Goal: Use online tool/utility: Utilize a website feature to perform a specific function

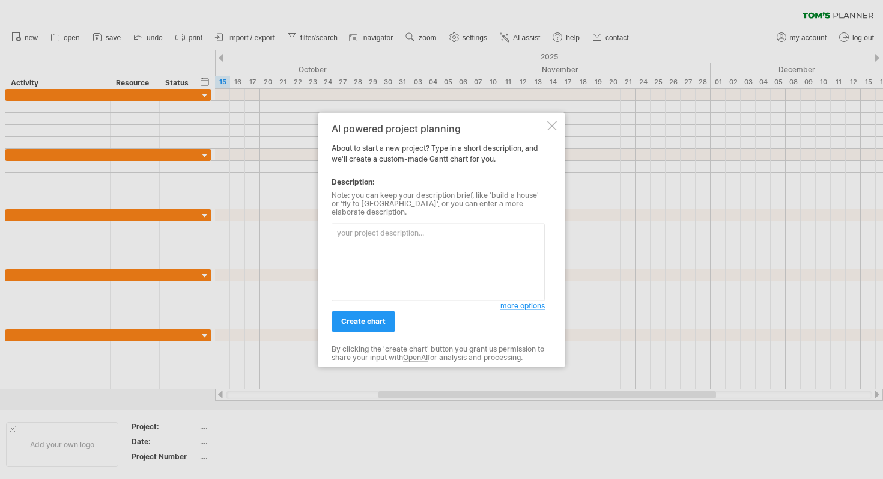
click at [425, 249] on textarea at bounding box center [438, 261] width 213 height 77
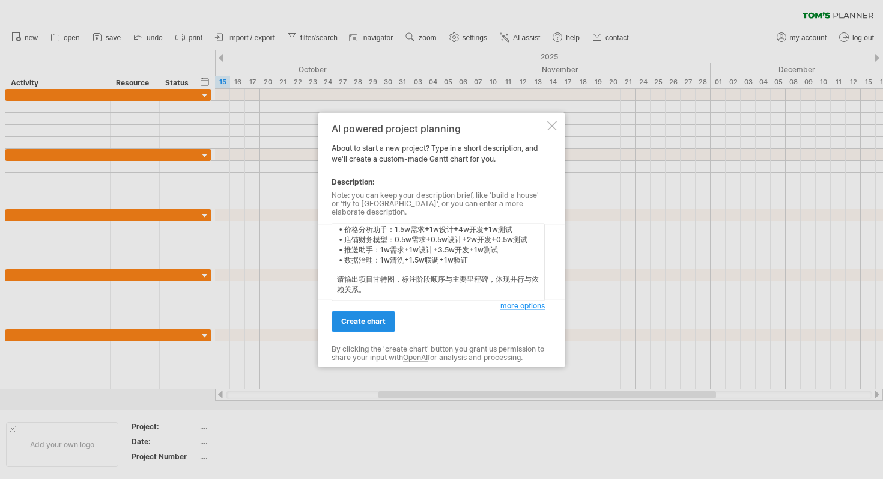
scroll to position [119, 0]
type textarea "请根据以下任务生成项目[PERSON_NAME]图，起始时间为 [DATE]，整体周期约 12周，团队规模4–5人。 模块并行开发，测试与部署阶段集中收尾。 …"
click at [383, 312] on link "create chart" at bounding box center [364, 320] width 64 height 21
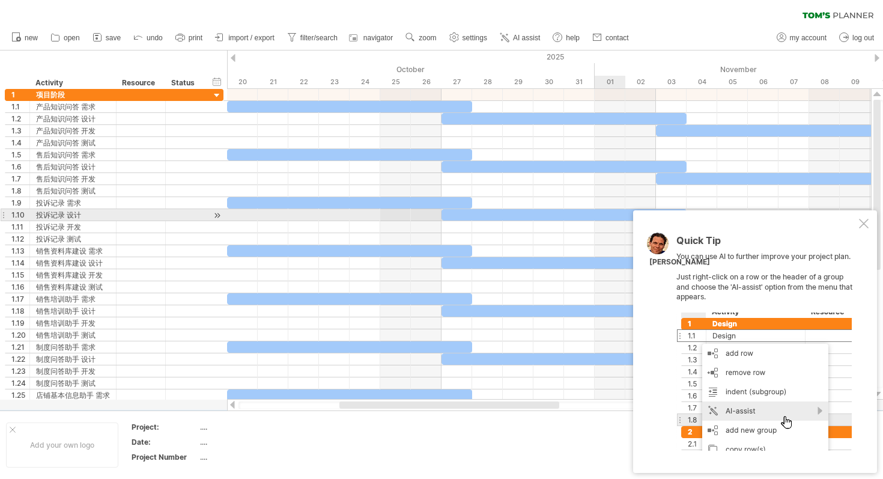
click at [864, 220] on div at bounding box center [864, 224] width 10 height 10
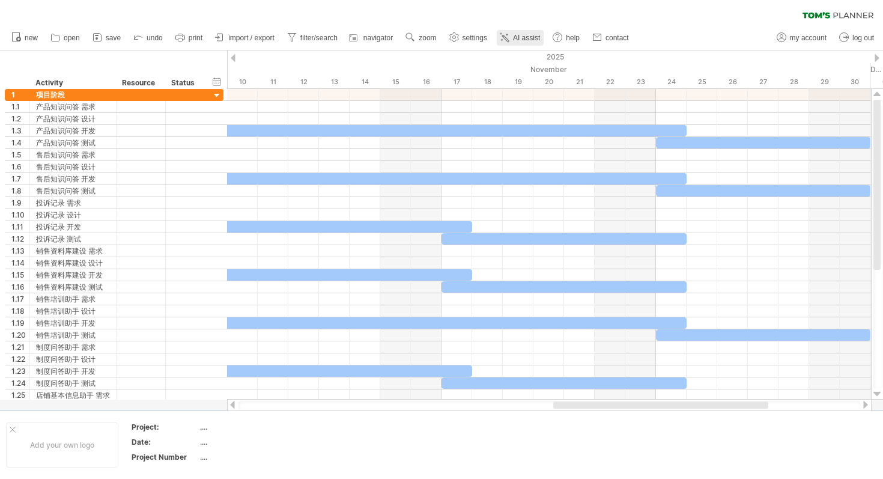
click at [510, 37] on icon at bounding box center [504, 37] width 12 height 12
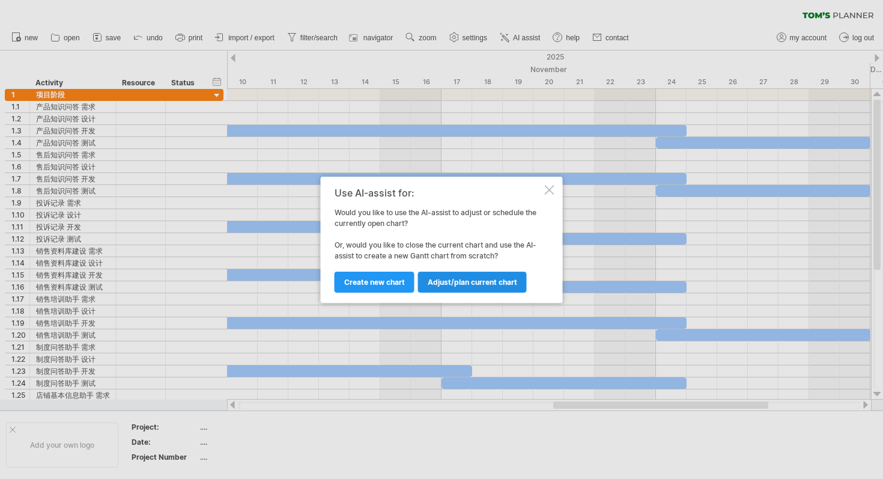
click at [476, 279] on span "Adjust/plan current chart" at bounding box center [472, 281] width 89 height 9
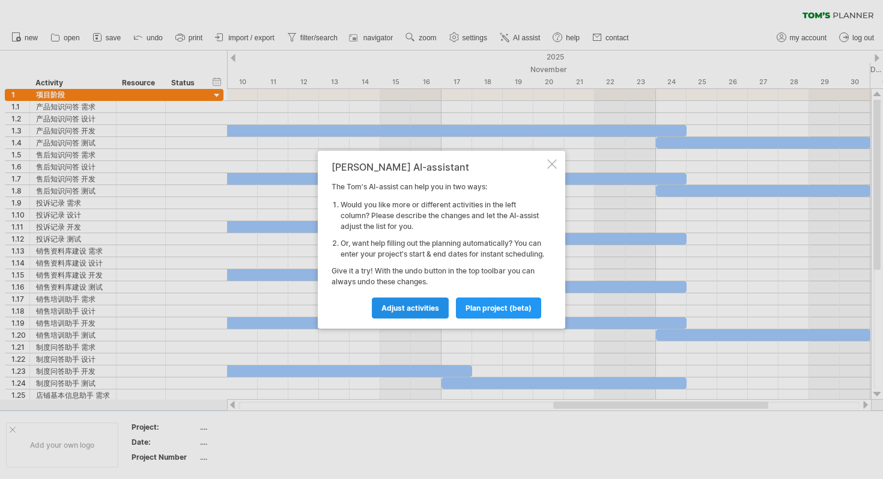
click at [420, 309] on span "Adjust activities" at bounding box center [410, 307] width 58 height 9
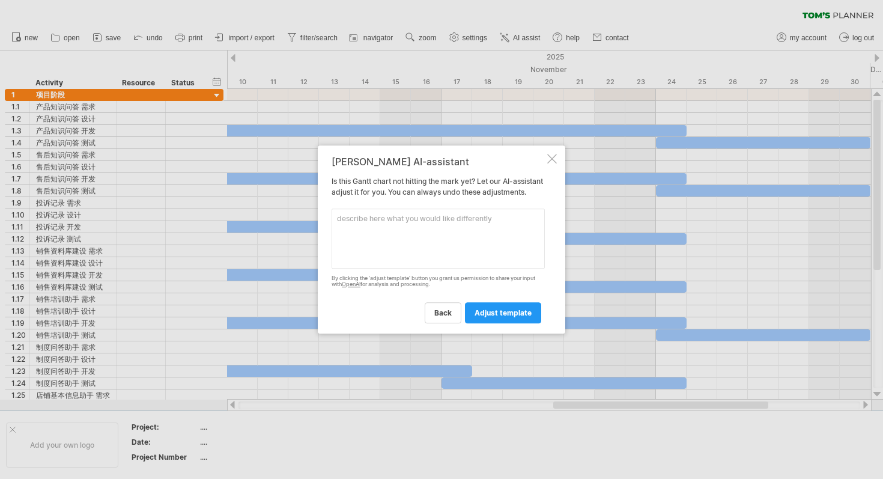
click at [453, 235] on textarea at bounding box center [438, 238] width 213 height 60
type textarea "b"
type textarea "y"
type textarea "不同阶段要用不同颜色"
click at [500, 317] on span "adjust template" at bounding box center [502, 312] width 57 height 9
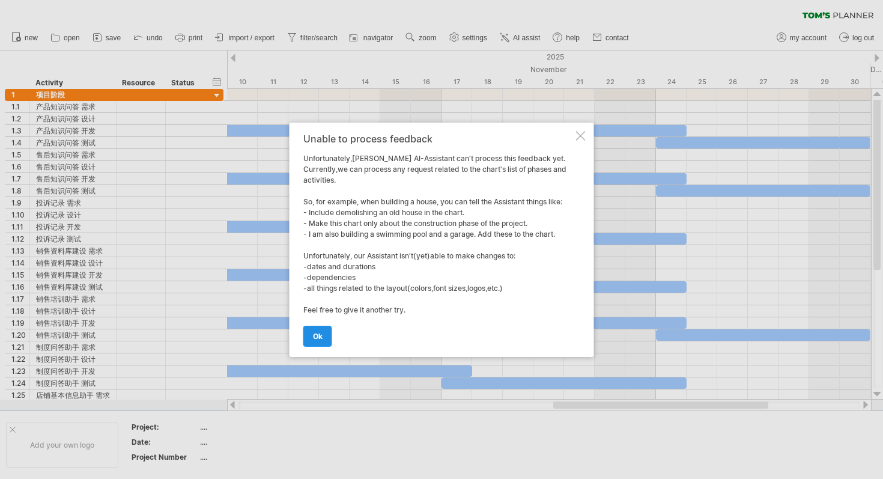
click at [317, 337] on span "ok" at bounding box center [318, 336] width 10 height 9
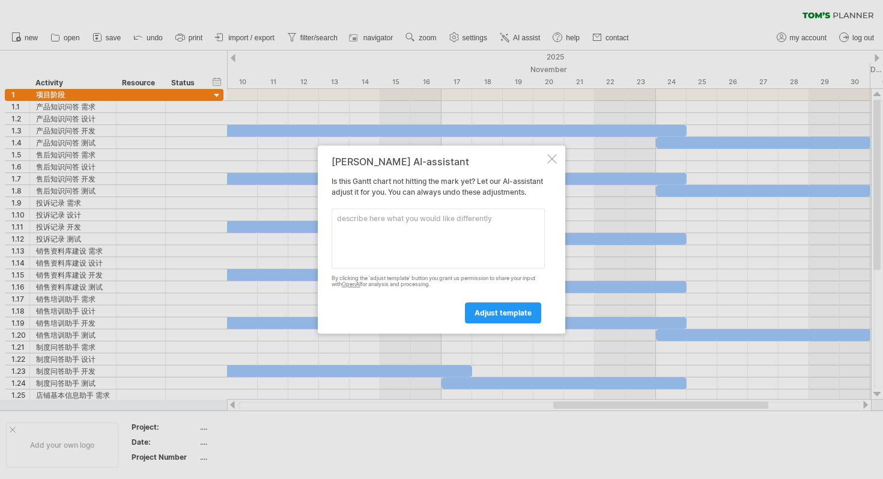
click at [486, 243] on textarea at bounding box center [438, 238] width 213 height 60
type textarea "不同阶段的线用不同颜色"
click at [528, 309] on link "adjust template" at bounding box center [503, 312] width 76 height 21
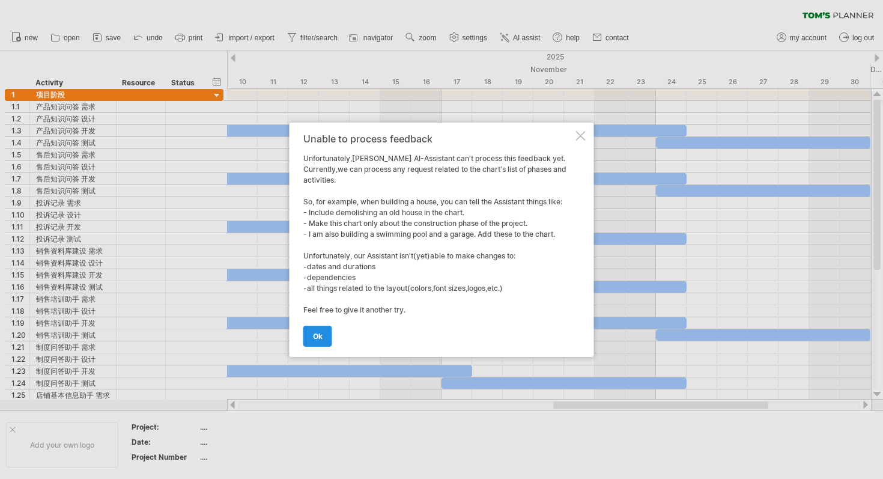
click at [326, 332] on link "ok" at bounding box center [317, 336] width 29 height 21
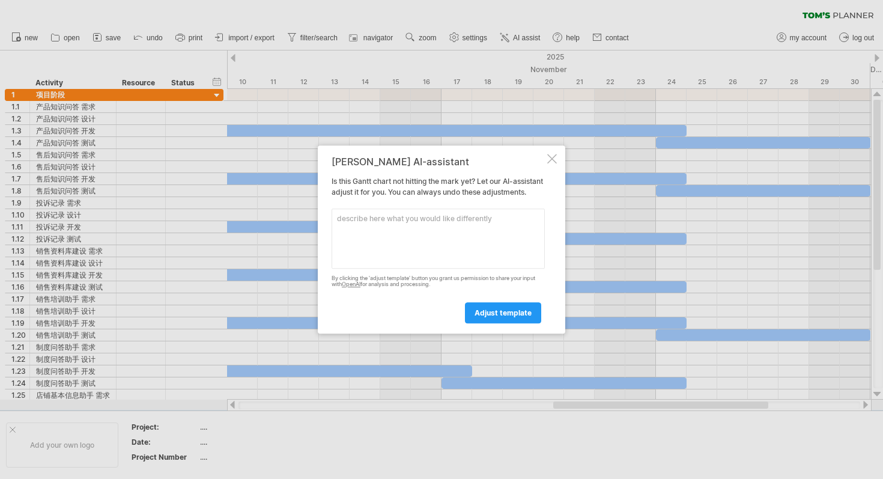
click at [553, 158] on div "[PERSON_NAME] AI-assistant Is this Gantt chart not hitting the mark yet? Let ou…" at bounding box center [441, 239] width 247 height 189
click at [550, 154] on div at bounding box center [552, 159] width 10 height 10
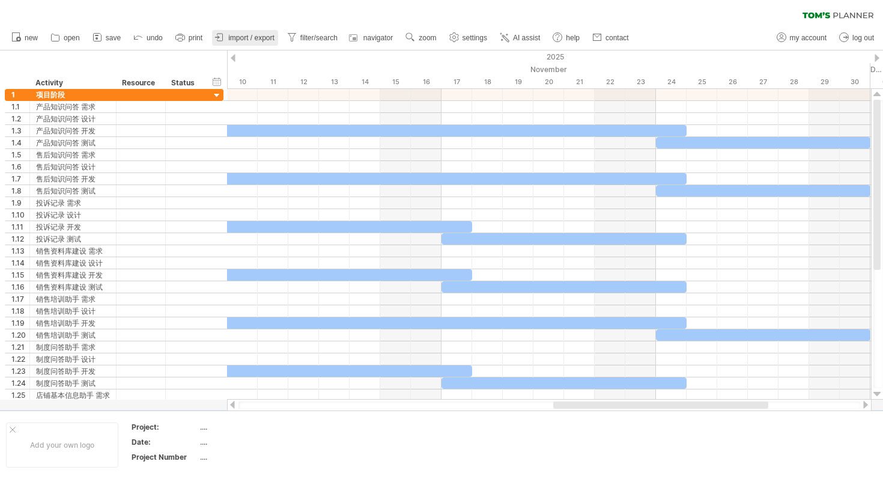
click at [250, 37] on span "import / export" at bounding box center [251, 38] width 46 height 8
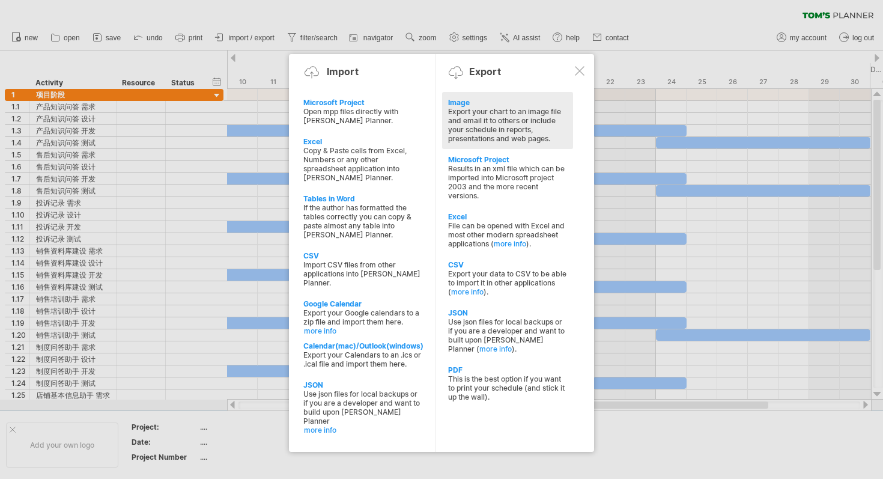
click at [473, 107] on div "Export your chart to an image file and email it to others or include your sched…" at bounding box center [507, 125] width 119 height 36
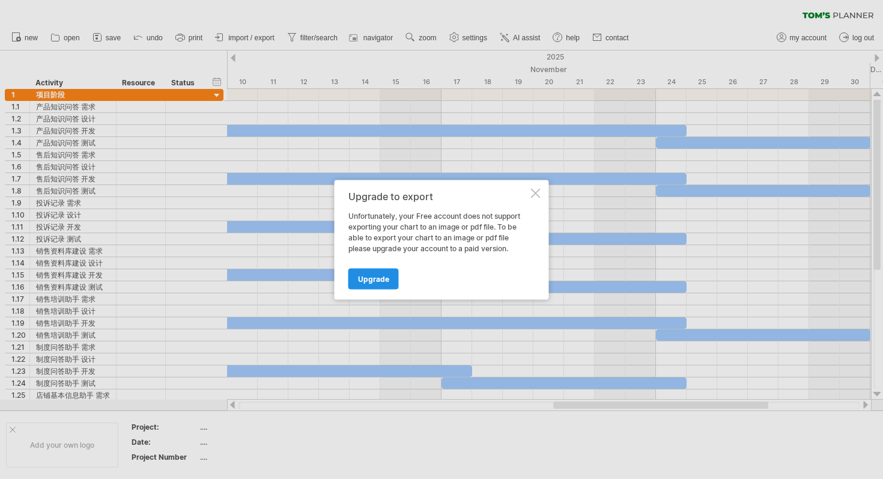
click at [374, 274] on span "Upgrade" at bounding box center [373, 278] width 31 height 9
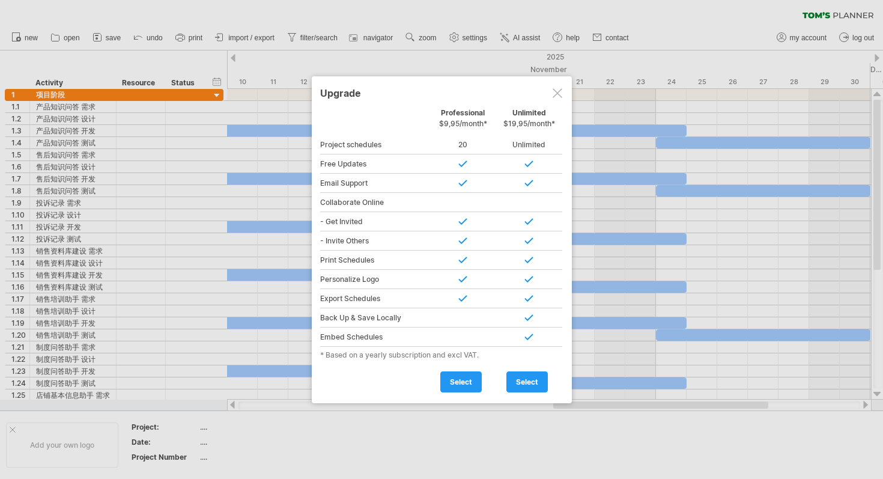
click at [557, 93] on div at bounding box center [558, 93] width 10 height 10
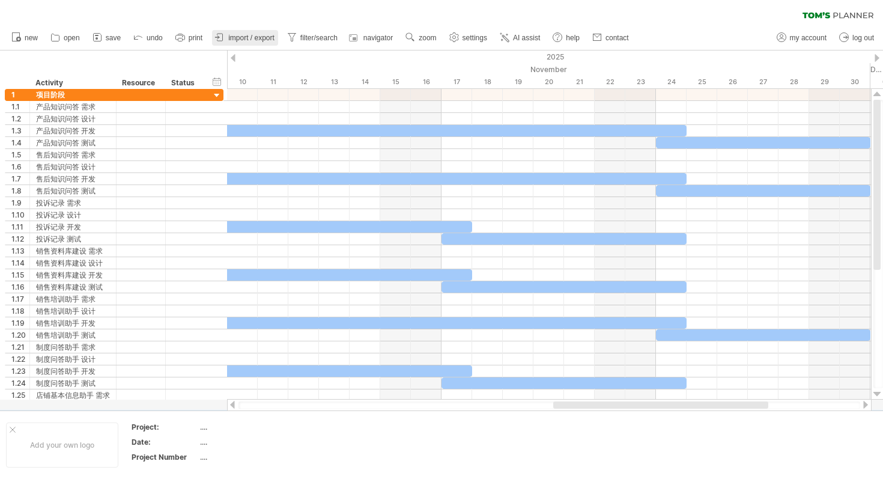
click at [256, 34] on span "import / export" at bounding box center [251, 38] width 46 height 8
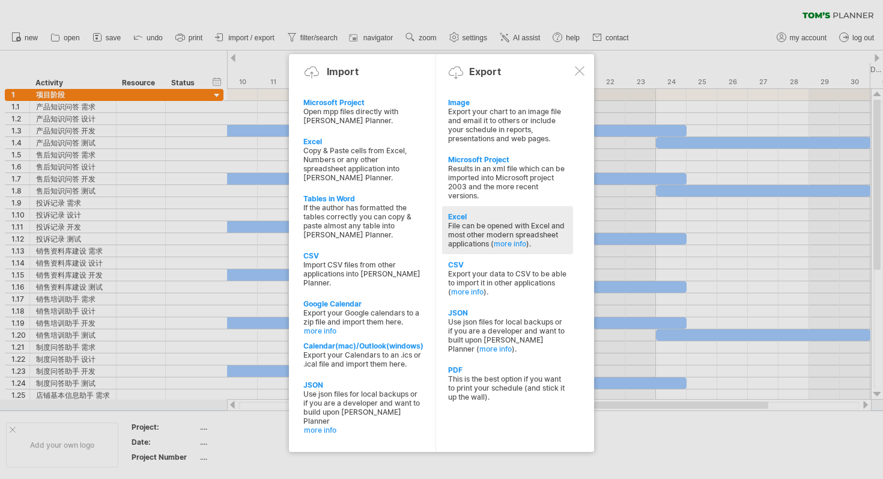
click at [479, 231] on div "File can be opened with Excel and most other modern spreadsheet applications ( …" at bounding box center [507, 234] width 119 height 27
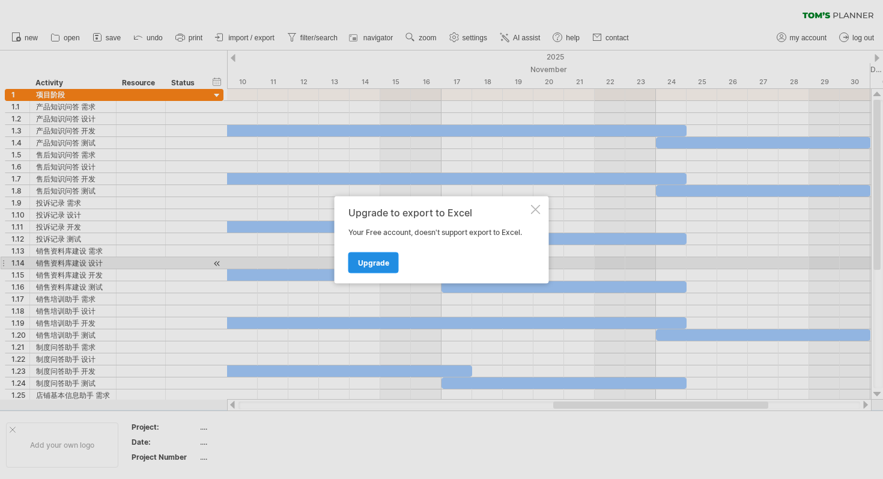
click at [382, 267] on link "Upgrade" at bounding box center [373, 262] width 50 height 21
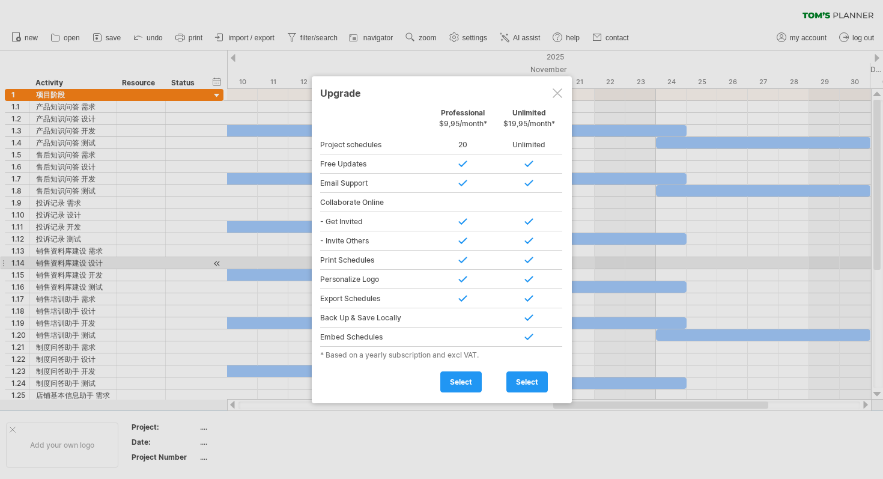
click at [555, 96] on div at bounding box center [558, 93] width 10 height 10
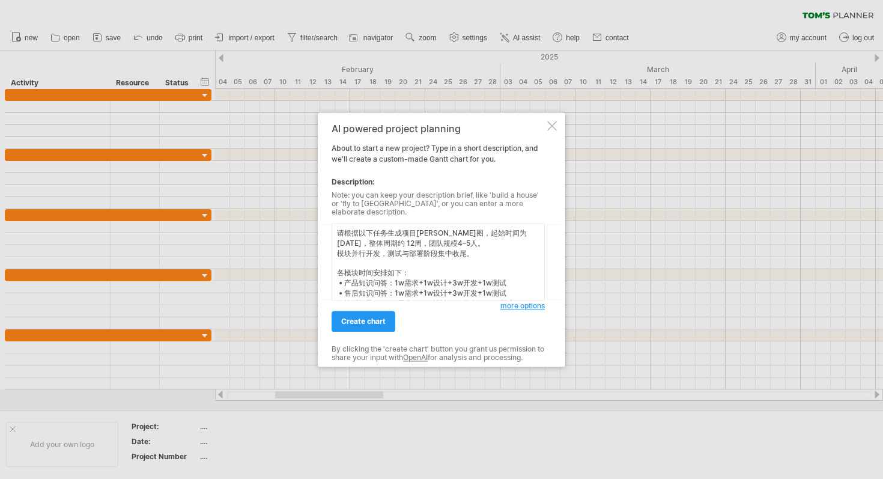
scroll to position [119, 0]
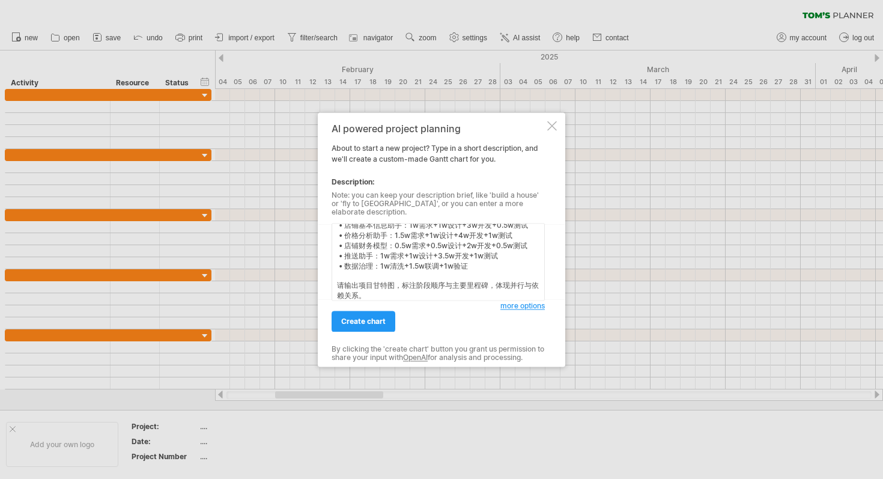
click at [395, 289] on textarea "请根据以下任务生成项目[PERSON_NAME]图，起始时间为 [DATE]，整体周期约 12周，团队规模4–5人。 模块并行开发，测试与部署阶段集中收尾。 …" at bounding box center [438, 261] width 213 height 77
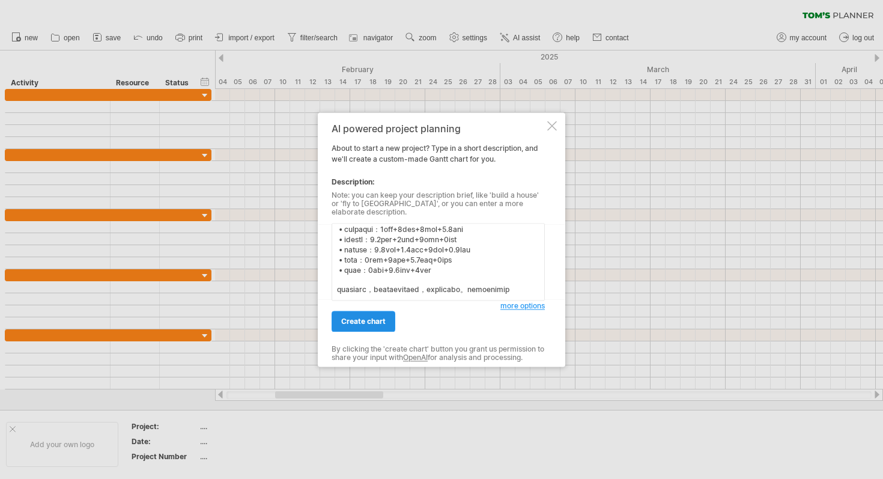
type textarea "请根据以下任务生成项目甘特图，起始时间为 2025年10月20日，整体周期约 12周，团队规模4–5人。 模块并行开发，测试与部署阶段集中收尾。 各模块时间安…"
click at [363, 326] on link "create chart" at bounding box center [364, 320] width 64 height 21
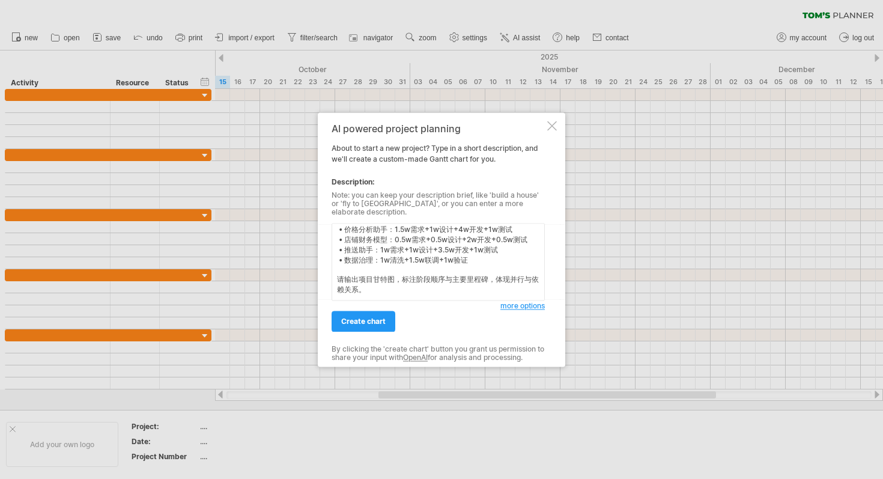
scroll to position [119, 0]
type textarea "请根据以下任务生成项目[PERSON_NAME]图，起始时间为 [DATE]，整体周期约 12周，团队规模4–5人。 模块并行开发，测试与部署阶段集中收尾。 …"
click at [369, 320] on span "create chart" at bounding box center [363, 321] width 44 height 9
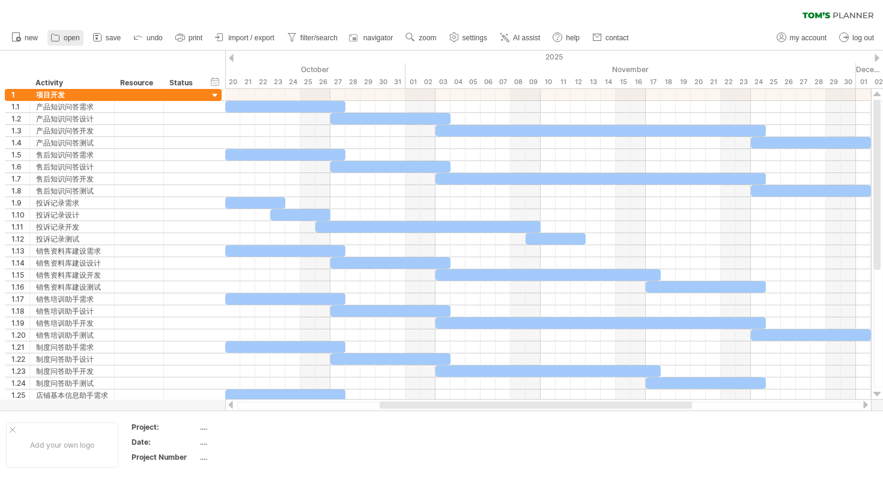
click at [76, 32] on link "open" at bounding box center [65, 38] width 36 height 16
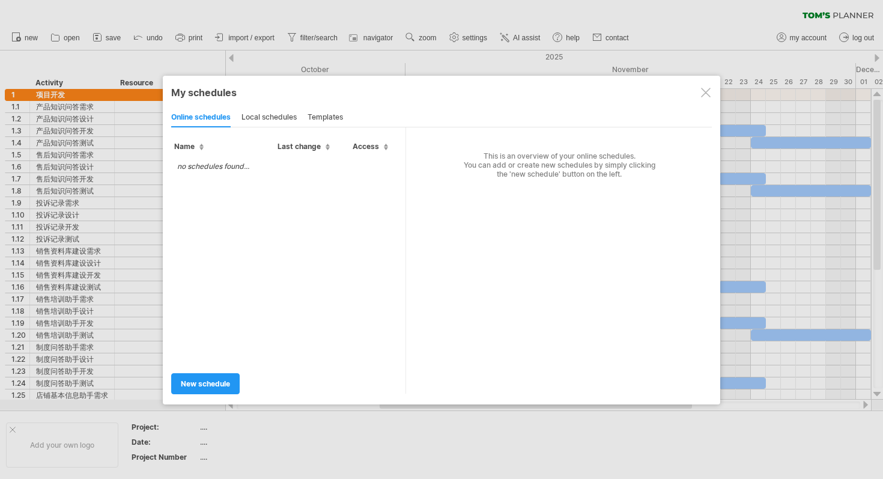
click at [701, 94] on div at bounding box center [706, 93] width 10 height 10
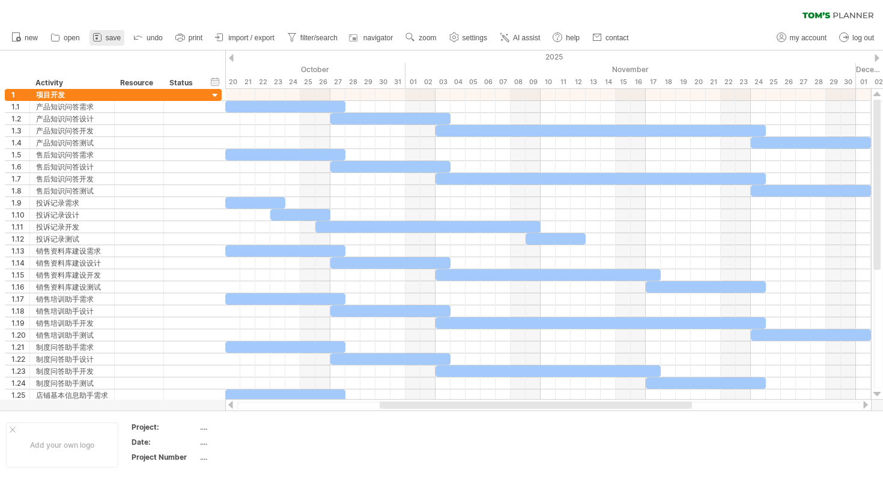
click at [106, 38] on span "save" at bounding box center [113, 38] width 15 height 8
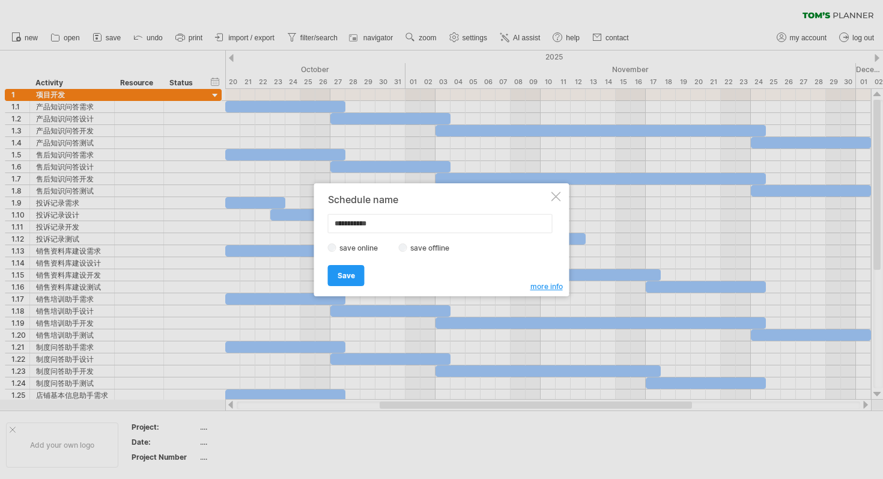
click at [557, 195] on div at bounding box center [556, 197] width 10 height 10
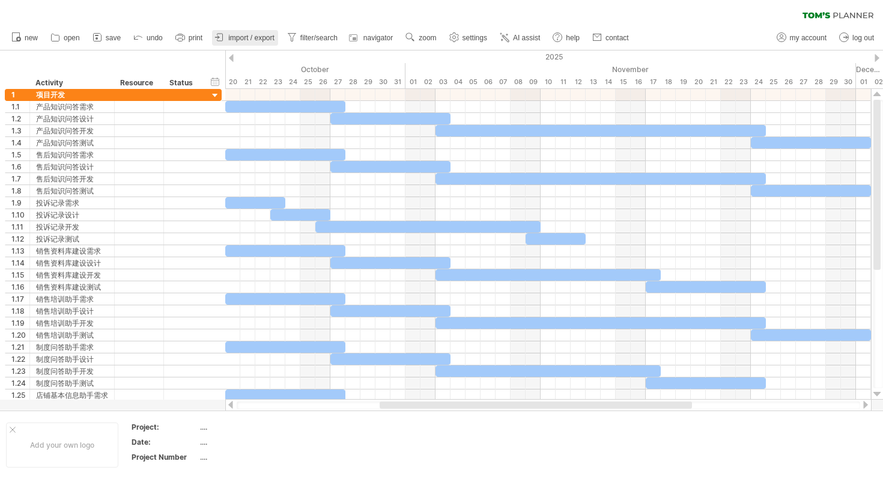
click at [243, 42] on span "import / export" at bounding box center [251, 38] width 46 height 8
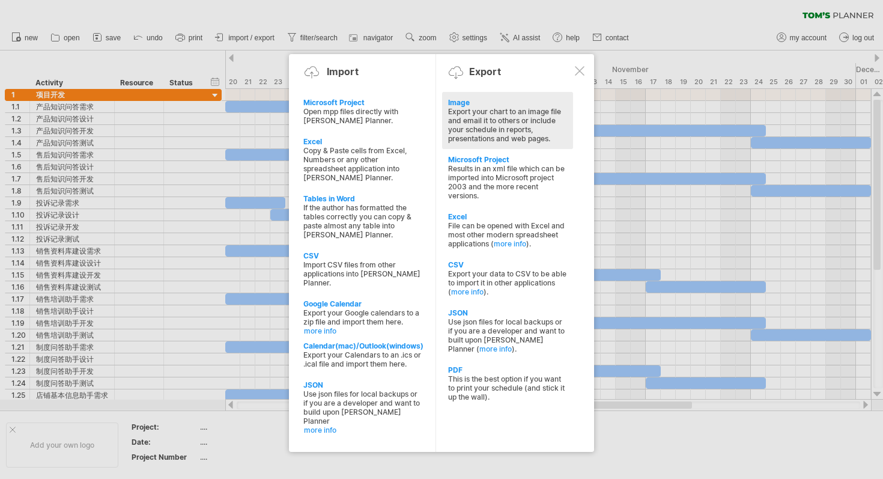
click at [480, 140] on div "Export your chart to an image file and email it to others or include your sched…" at bounding box center [507, 125] width 119 height 36
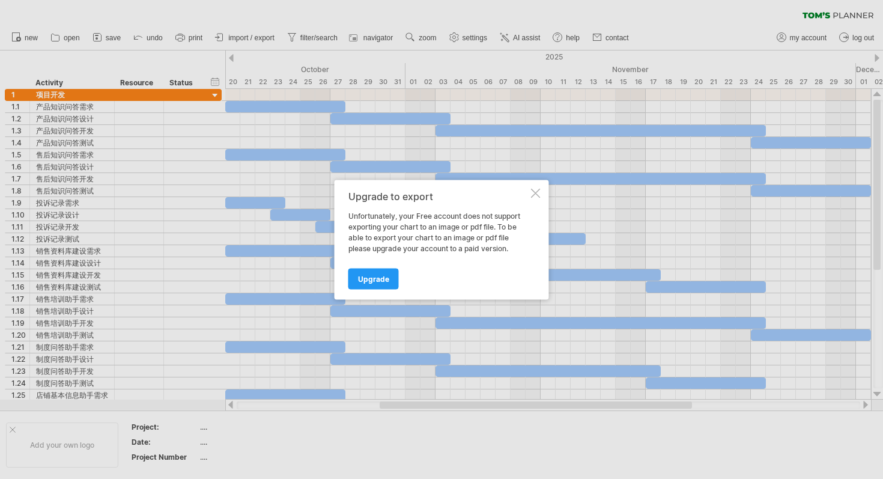
click at [537, 191] on div at bounding box center [536, 193] width 10 height 10
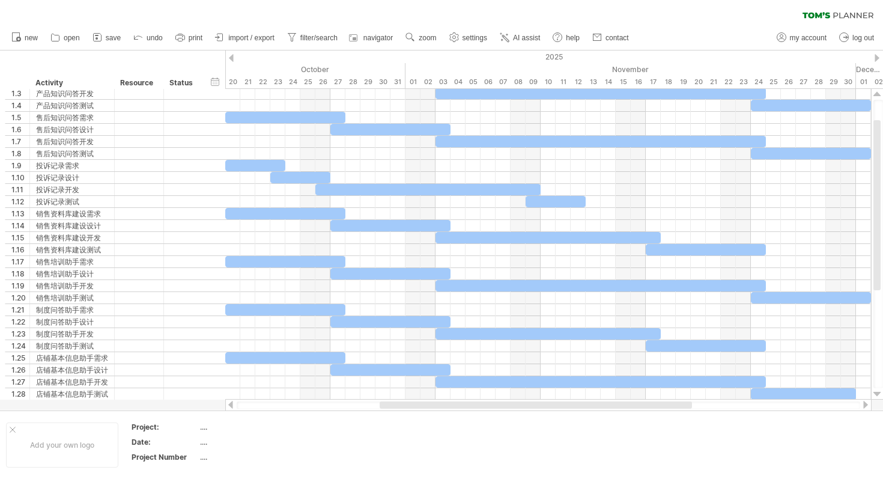
click at [0, 56] on div "hide start/end/duration show start/end/duration ******** Activity ******** Reso…" at bounding box center [112, 69] width 225 height 38
click at [22, 58] on div "hide start/end/duration show start/end/duration ******** Activity ******** Reso…" at bounding box center [112, 69] width 225 height 38
click at [533, 40] on span "AI assist" at bounding box center [526, 38] width 27 height 8
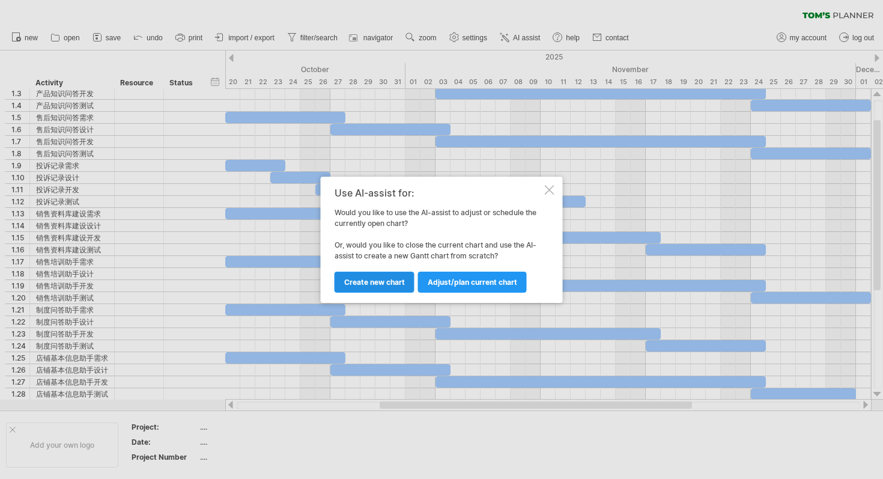
click at [395, 287] on link "Create new chart" at bounding box center [375, 281] width 80 height 21
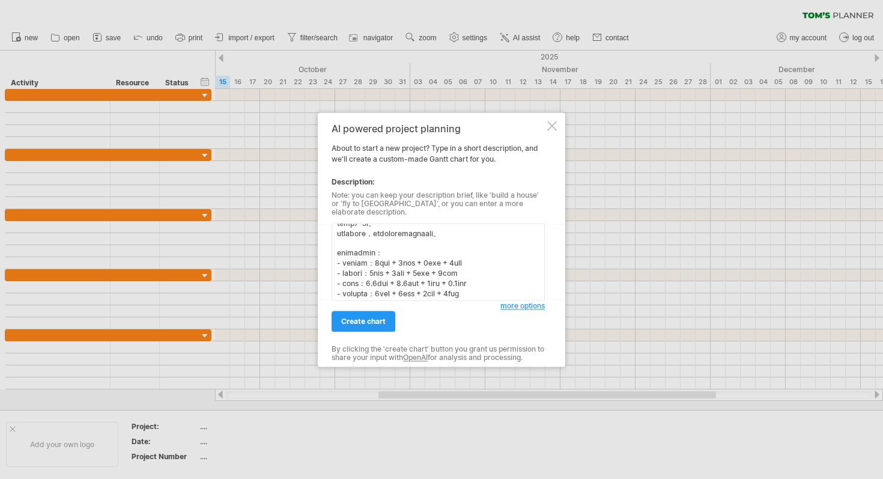
scroll to position [8, 0]
click at [403, 231] on textarea at bounding box center [438, 261] width 213 height 77
click at [416, 240] on textarea at bounding box center [438, 261] width 213 height 77
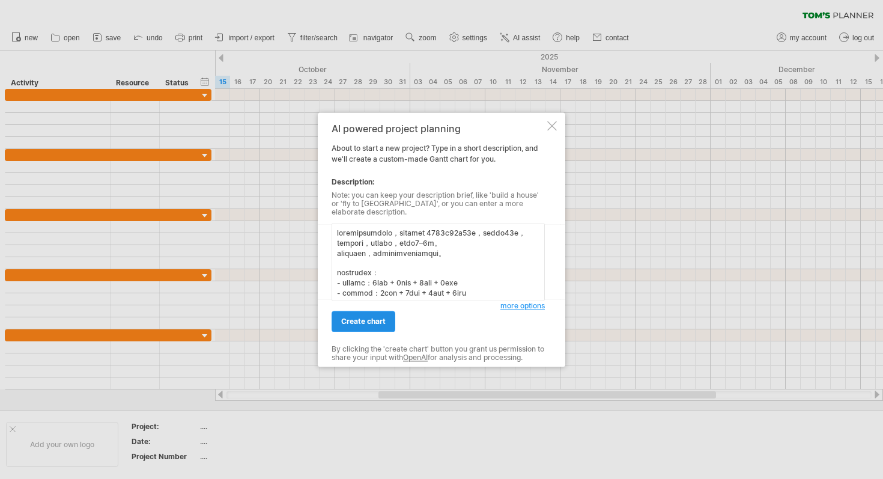
type textarea "请根据以下任务生成项目甘特图，项目开始时间为 2025年10月20日，总周期约为12周，但工作日不工作，工作日不算上，团队规模4–5人。 各模块可并行开发，测…"
click at [381, 310] on link "create chart" at bounding box center [364, 320] width 64 height 21
